Goal: Task Accomplishment & Management: Use online tool/utility

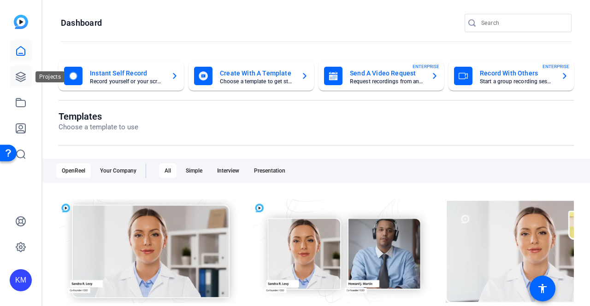
click at [20, 80] on icon at bounding box center [20, 76] width 11 height 11
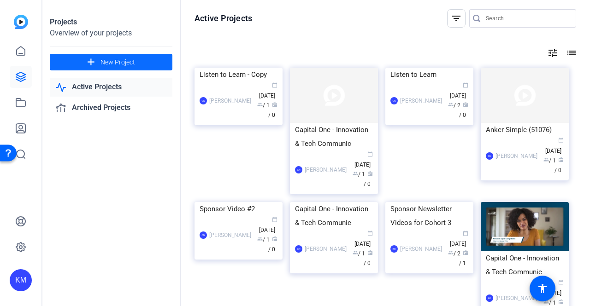
click at [83, 62] on span at bounding box center [111, 62] width 123 height 22
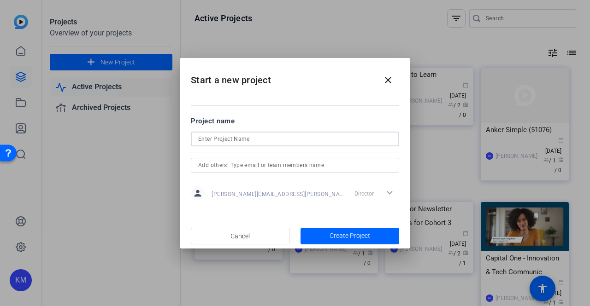
click at [220, 141] on input at bounding box center [295, 139] width 194 height 11
type input "CSW 2025"
click at [332, 231] on span "Create Project" at bounding box center [350, 236] width 41 height 10
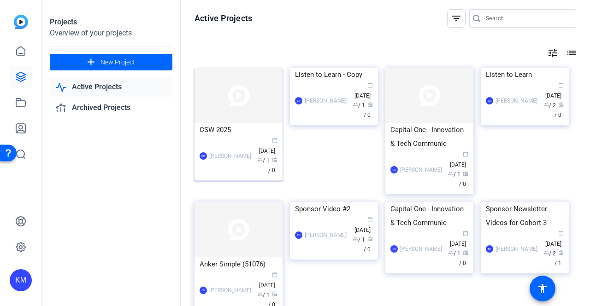
click at [235, 119] on img at bounding box center [238, 95] width 88 height 55
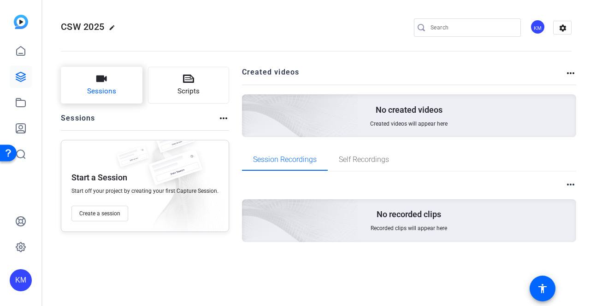
click at [113, 94] on span "Sessions" at bounding box center [101, 91] width 29 height 11
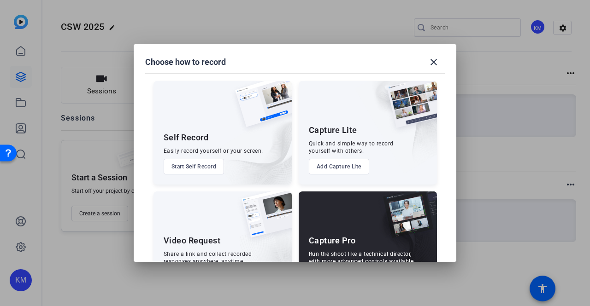
scroll to position [42, 0]
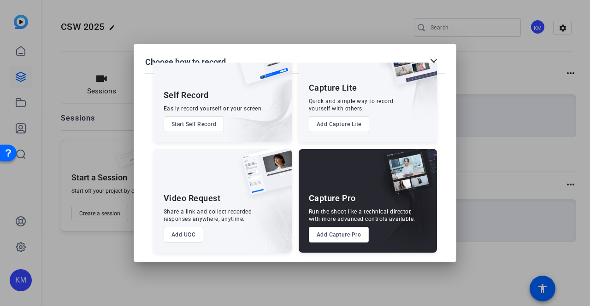
click at [183, 236] on button "Add UGC" at bounding box center [184, 235] width 40 height 16
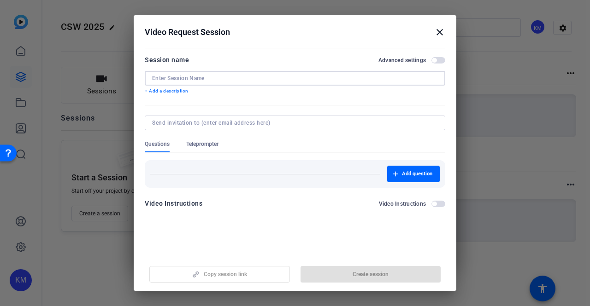
click at [235, 79] on input at bounding box center [295, 78] width 286 height 7
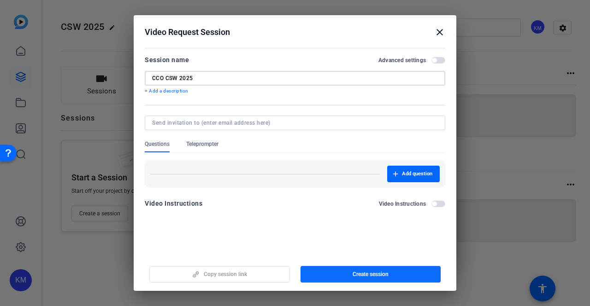
type input "CCO CSW 2025"
click at [309, 272] on span "button" at bounding box center [370, 275] width 141 height 22
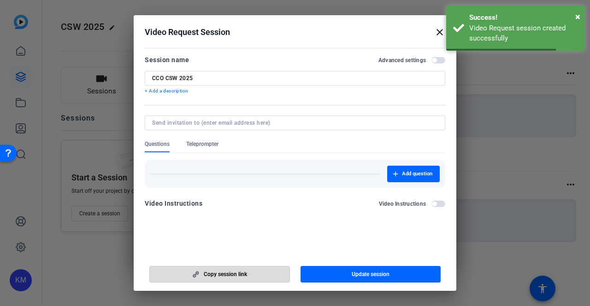
click at [246, 276] on span "button" at bounding box center [220, 275] width 140 height 22
